Goal: Navigation & Orientation: Find specific page/section

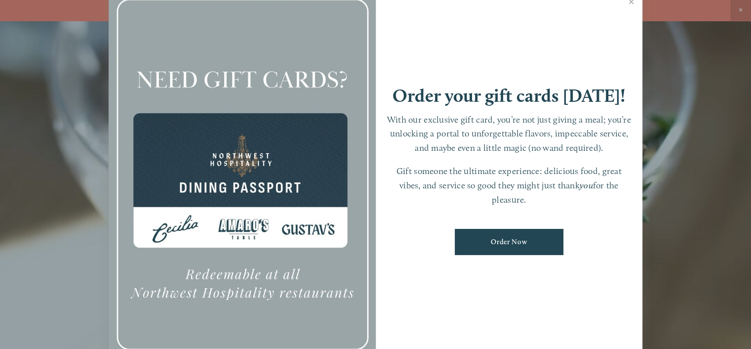
scroll to position [21, 0]
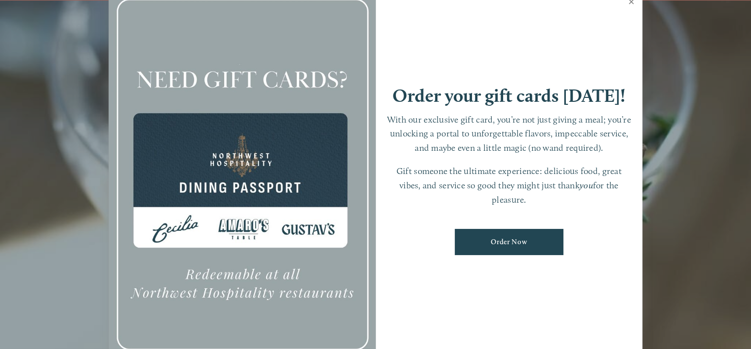
click at [630, 1] on link "Close" at bounding box center [631, 3] width 19 height 28
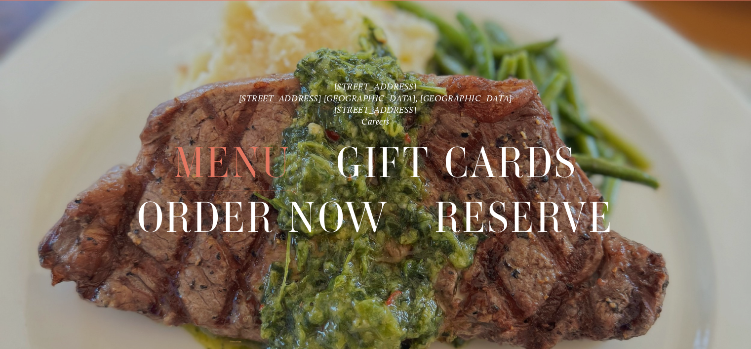
click at [255, 162] on span "Menu" at bounding box center [233, 162] width 118 height 55
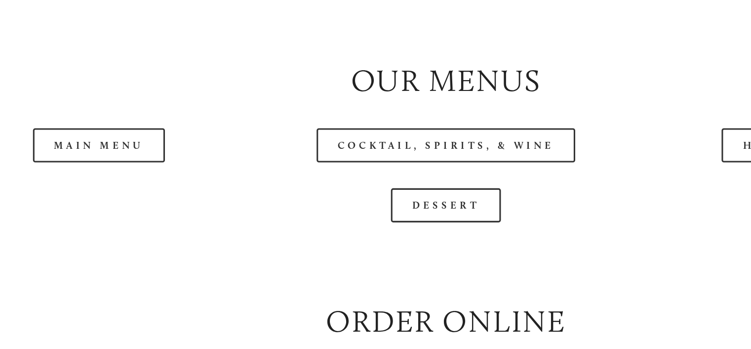
scroll to position [943, 0]
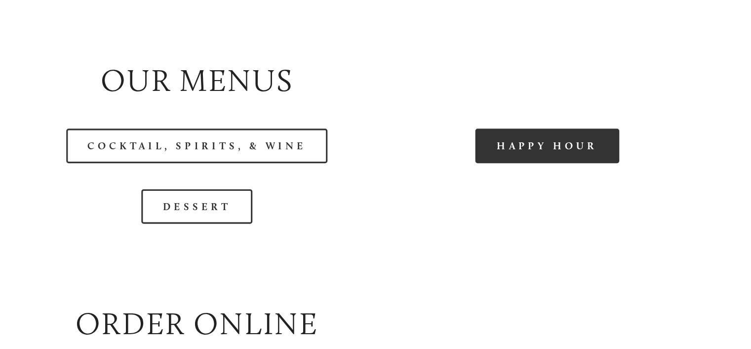
click at [590, 171] on link "Happy Hour" at bounding box center [601, 160] width 93 height 22
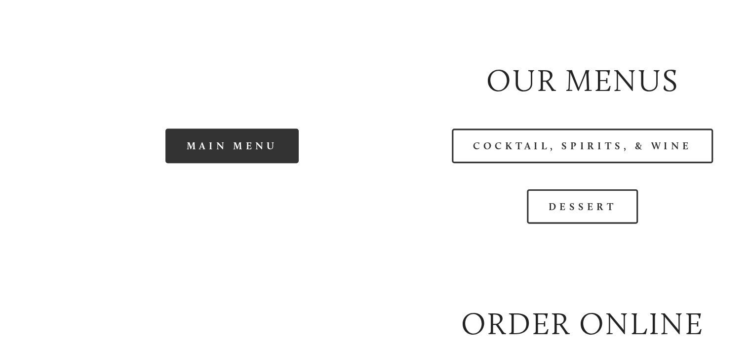
click at [134, 171] on link "Main Menu" at bounding box center [150, 160] width 86 height 22
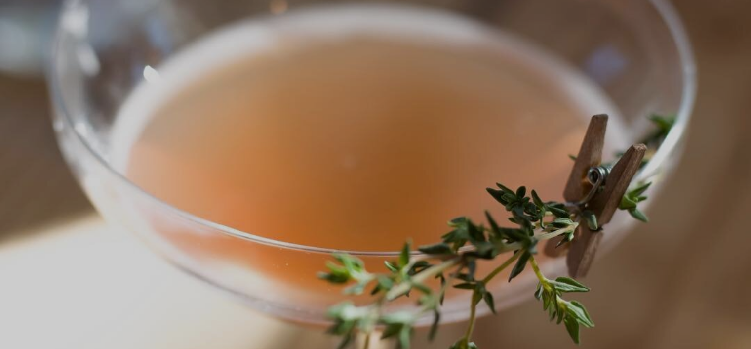
scroll to position [21, 0]
